Goal: Navigation & Orientation: Find specific page/section

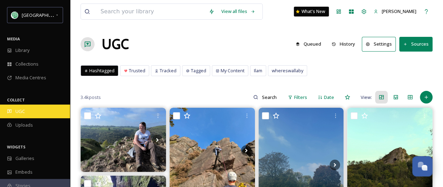
click at [29, 110] on div "UGC" at bounding box center [35, 111] width 70 height 14
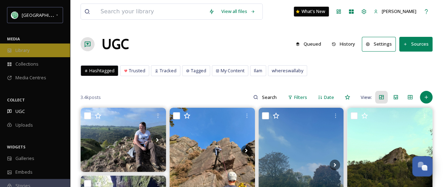
click at [47, 52] on div "Library" at bounding box center [35, 50] width 70 height 14
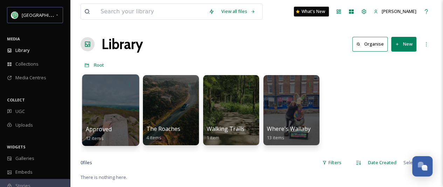
click at [111, 110] on div at bounding box center [110, 109] width 57 height 71
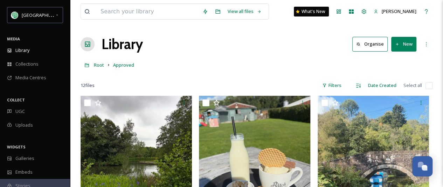
scroll to position [70, 0]
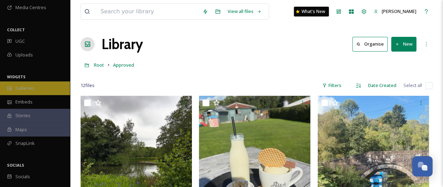
click at [36, 89] on div "Galleries" at bounding box center [35, 88] width 70 height 14
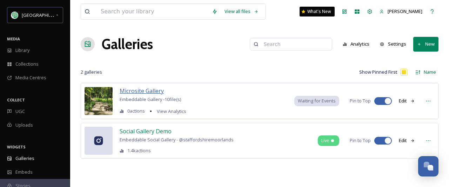
click at [134, 91] on span "Microsite Gallery" at bounding box center [142, 91] width 44 height 8
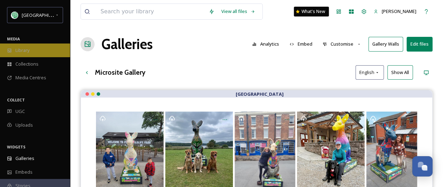
click at [40, 50] on div "Library" at bounding box center [35, 50] width 70 height 14
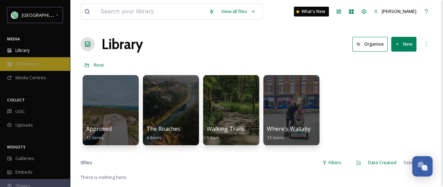
click at [50, 62] on div "Collections" at bounding box center [35, 64] width 70 height 14
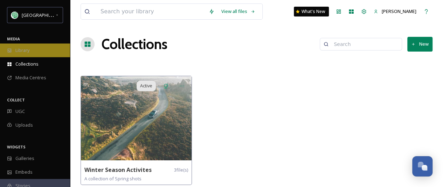
click at [29, 52] on span "Library" at bounding box center [22, 50] width 14 height 7
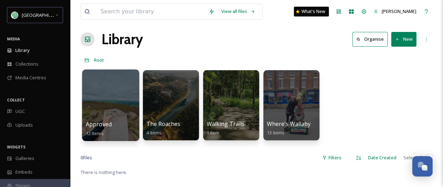
scroll to position [70, 0]
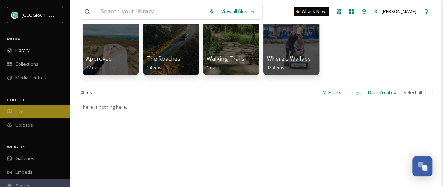
click at [33, 109] on div "UGC" at bounding box center [35, 111] width 70 height 14
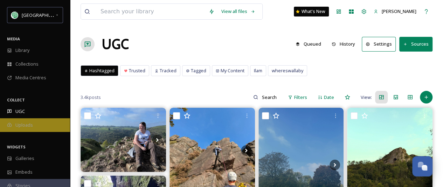
click at [27, 124] on span "Uploads" at bounding box center [24, 125] width 18 height 7
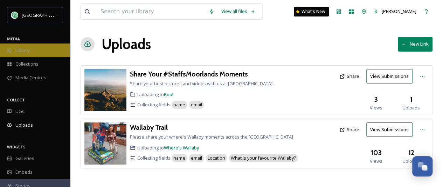
click at [28, 49] on span "Library" at bounding box center [22, 50] width 14 height 7
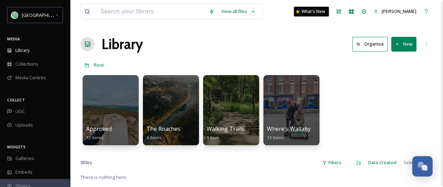
click at [371, 45] on button "Organise" at bounding box center [370, 44] width 35 height 14
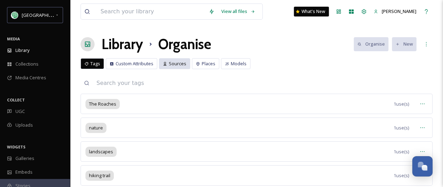
click at [172, 63] on span "Sources" at bounding box center [178, 63] width 18 height 7
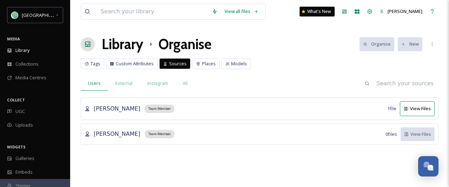
click at [417, 110] on button "View Files" at bounding box center [417, 108] width 35 height 14
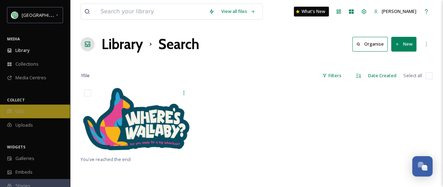
click at [38, 105] on div "UGC" at bounding box center [35, 111] width 70 height 14
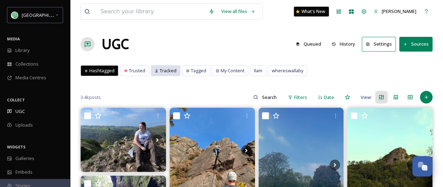
click at [164, 70] on span "Tracked" at bounding box center [168, 70] width 17 height 7
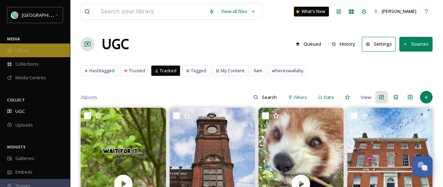
click at [38, 53] on div "Library" at bounding box center [35, 50] width 70 height 14
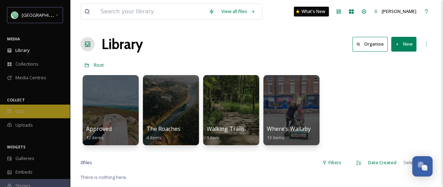
click at [44, 108] on div "UGC" at bounding box center [35, 111] width 70 height 14
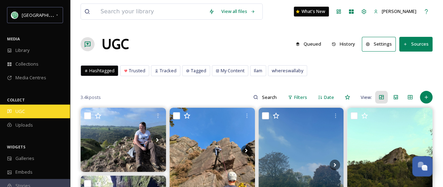
click at [41, 112] on div "UGC" at bounding box center [35, 111] width 70 height 14
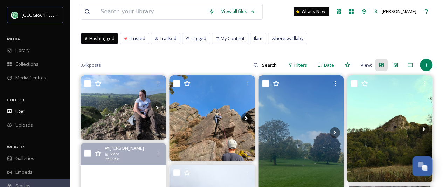
scroll to position [70, 0]
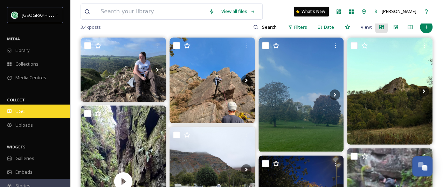
click at [41, 108] on div "UGC" at bounding box center [35, 111] width 70 height 14
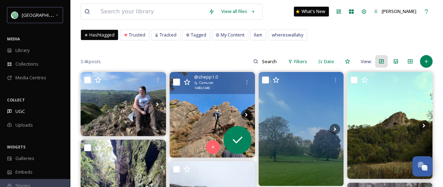
scroll to position [35, 0]
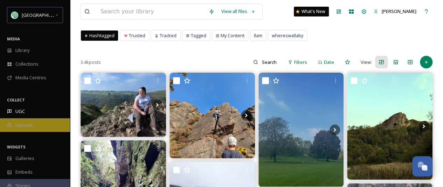
click at [42, 122] on div "Uploads" at bounding box center [35, 125] width 70 height 14
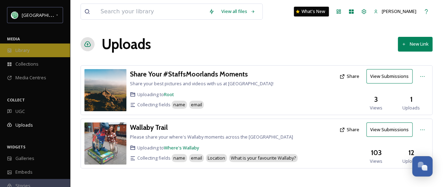
click at [32, 49] on div "Library" at bounding box center [35, 50] width 70 height 14
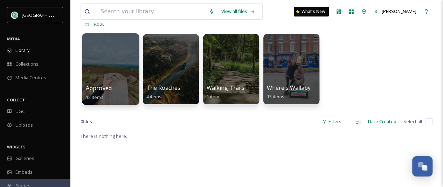
scroll to position [105, 0]
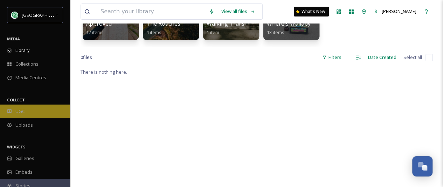
click at [26, 112] on div "UGC" at bounding box center [35, 111] width 70 height 14
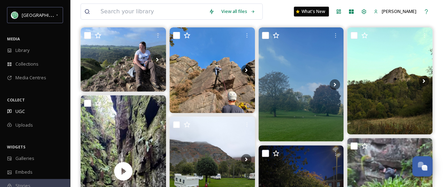
scroll to position [35, 0]
